Goal: Information Seeking & Learning: Learn about a topic

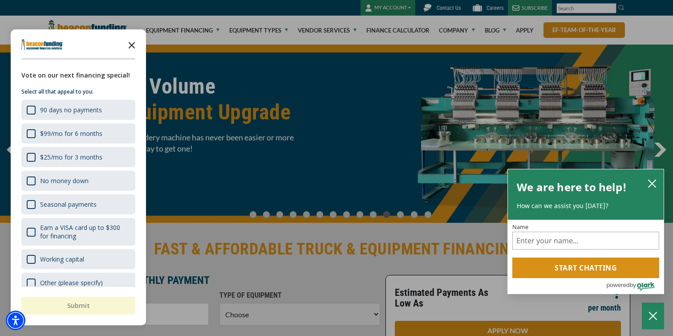
click at [132, 43] on icon "Close the survey" at bounding box center [132, 45] width 18 height 18
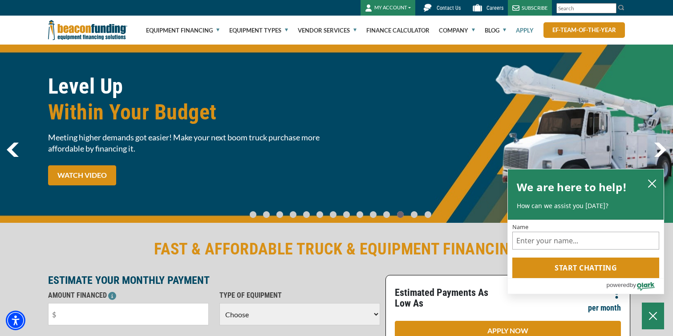
click at [529, 30] on link "Apply" at bounding box center [525, 30] width 18 height 29
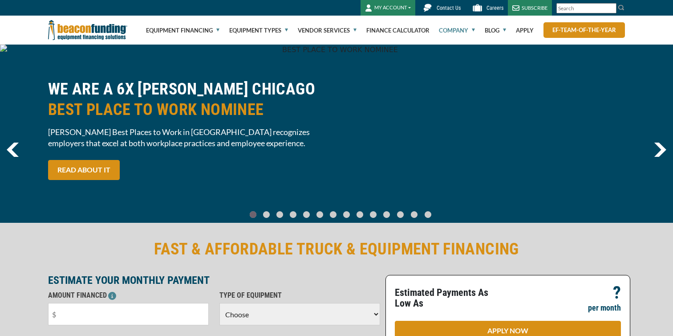
click at [462, 31] on link "Company" at bounding box center [457, 30] width 36 height 29
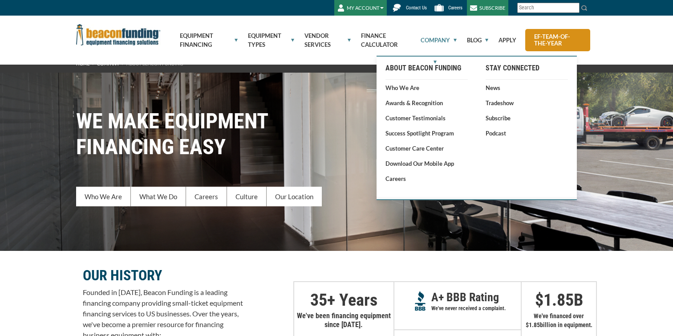
click at [445, 43] on link "Company" at bounding box center [434, 40] width 46 height 40
